Goal: Use online tool/utility: Utilize a website feature to perform a specific function

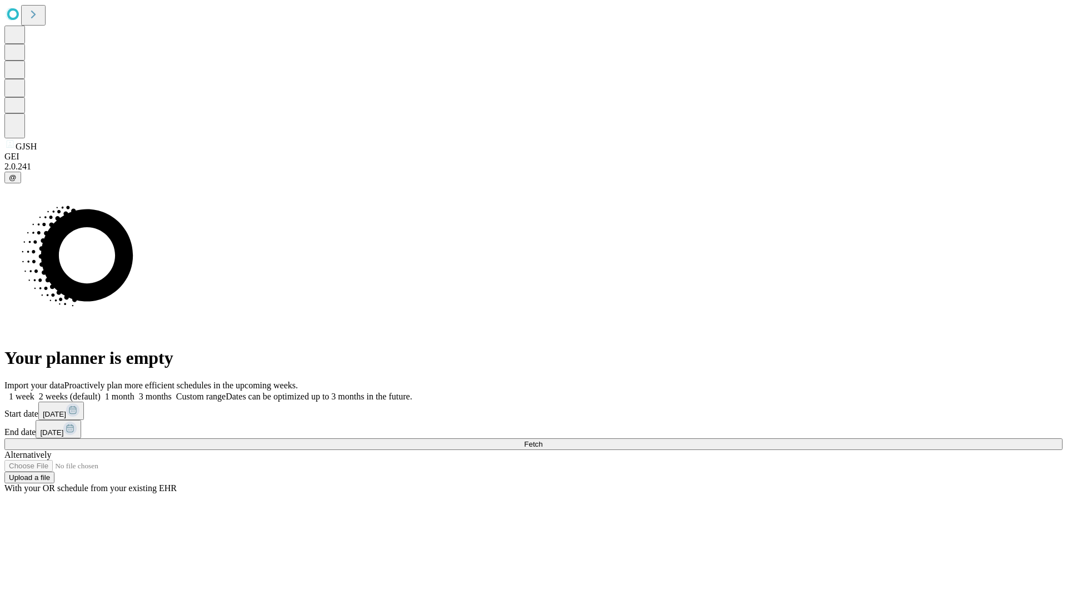
click at [543, 440] on span "Fetch" at bounding box center [533, 444] width 18 height 8
